Goal: Task Accomplishment & Management: Complete application form

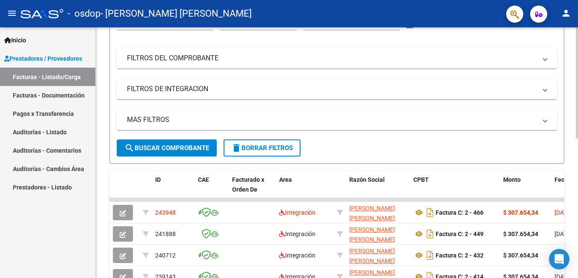
scroll to position [174, 0]
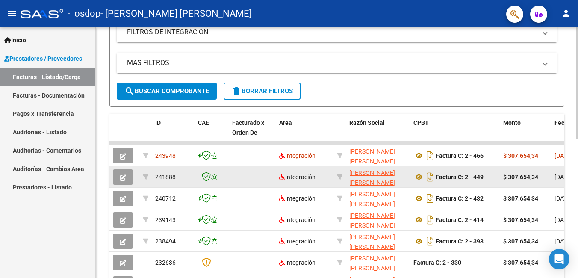
click at [193, 176] on datatable-body-cell "241888" at bounding box center [173, 176] width 43 height 21
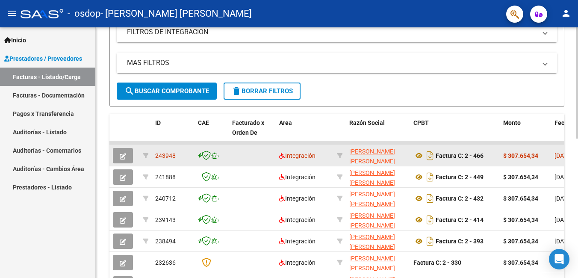
click at [187, 157] on div "243948" at bounding box center [173, 156] width 36 height 10
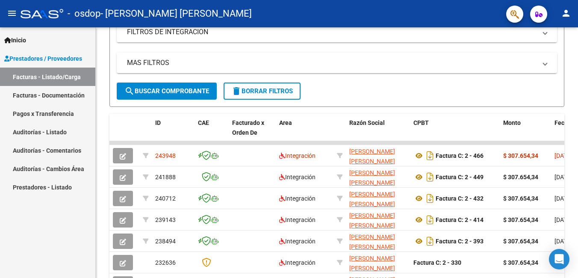
click at [46, 96] on link "Facturas - Documentación" at bounding box center [47, 95] width 95 height 18
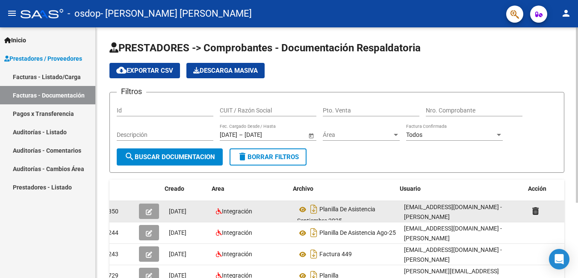
scroll to position [0, 0]
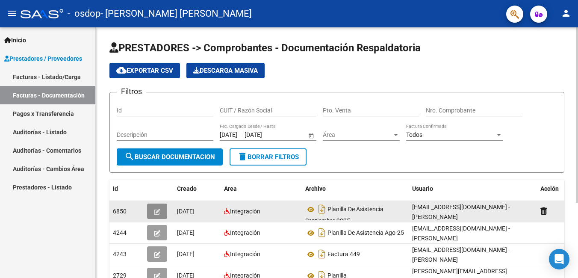
click at [160, 211] on icon "button" at bounding box center [157, 212] width 6 height 6
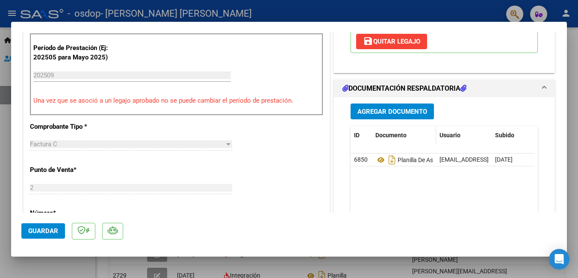
scroll to position [257, 0]
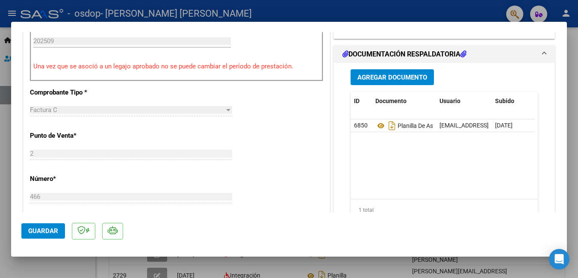
click at [397, 74] on span "Agregar Documento" at bounding box center [393, 78] width 70 height 8
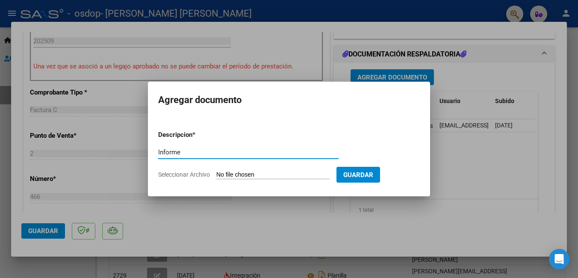
type input "Informe"
click at [233, 175] on input "Seleccionar Archivo" at bounding box center [272, 175] width 113 height 8
click at [122, 167] on div at bounding box center [289, 139] width 578 height 278
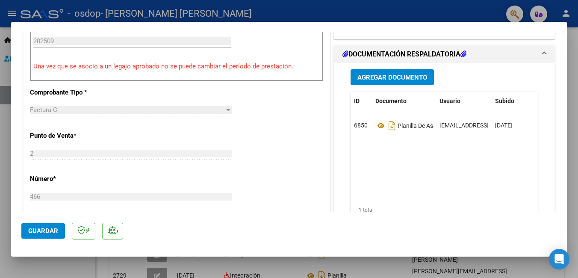
click at [329, 11] on div at bounding box center [289, 139] width 578 height 278
type input "$ 0,00"
